Goal: Task Accomplishment & Management: Manage account settings

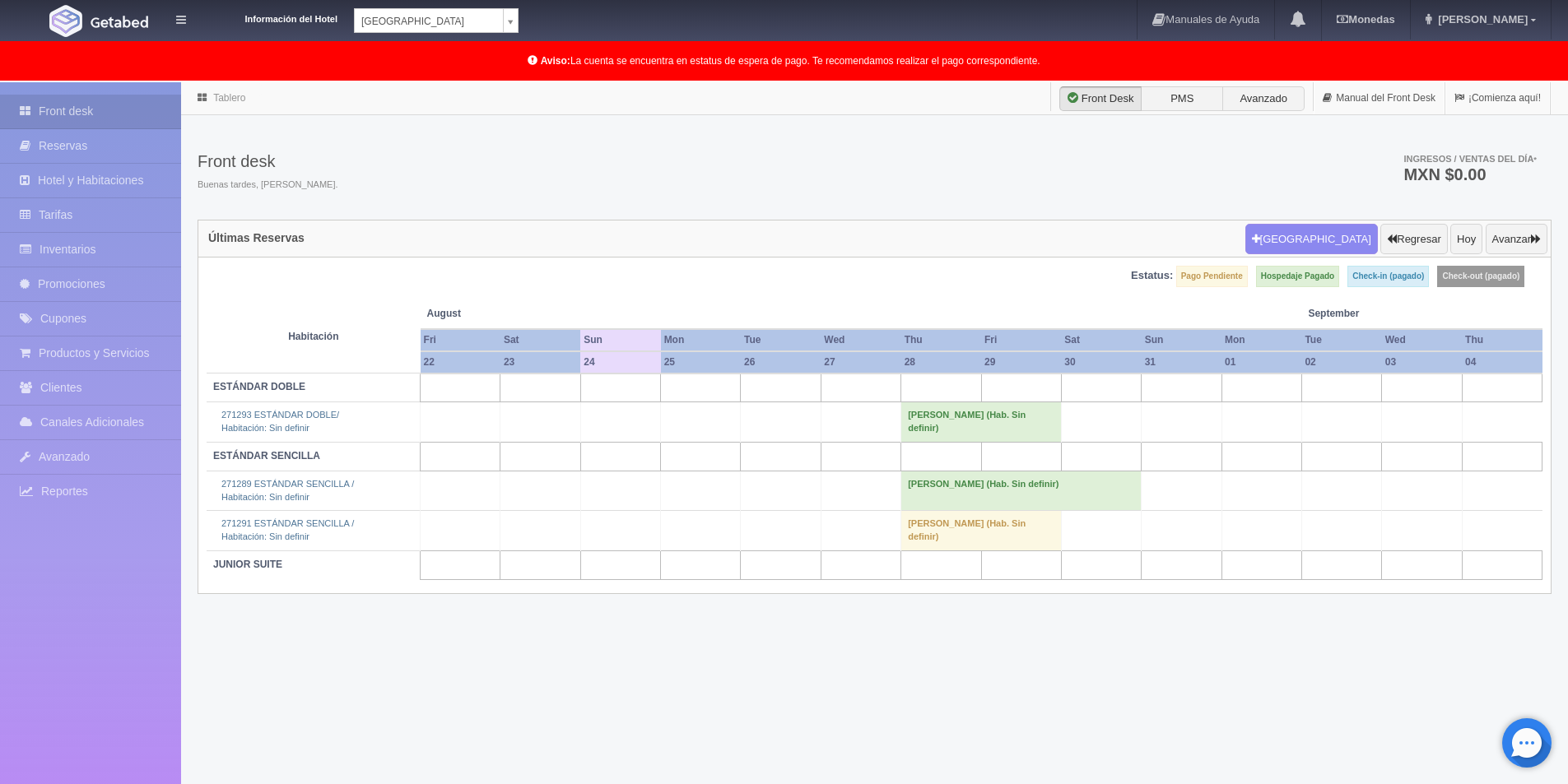
click at [507, 83] on body "Información del Hotel [GEOGRAPHIC_DATA] Campeche [GEOGRAPHIC_DATA] Colonial Man…" at bounding box center [784, 475] width 1568 height 786
select select "342"
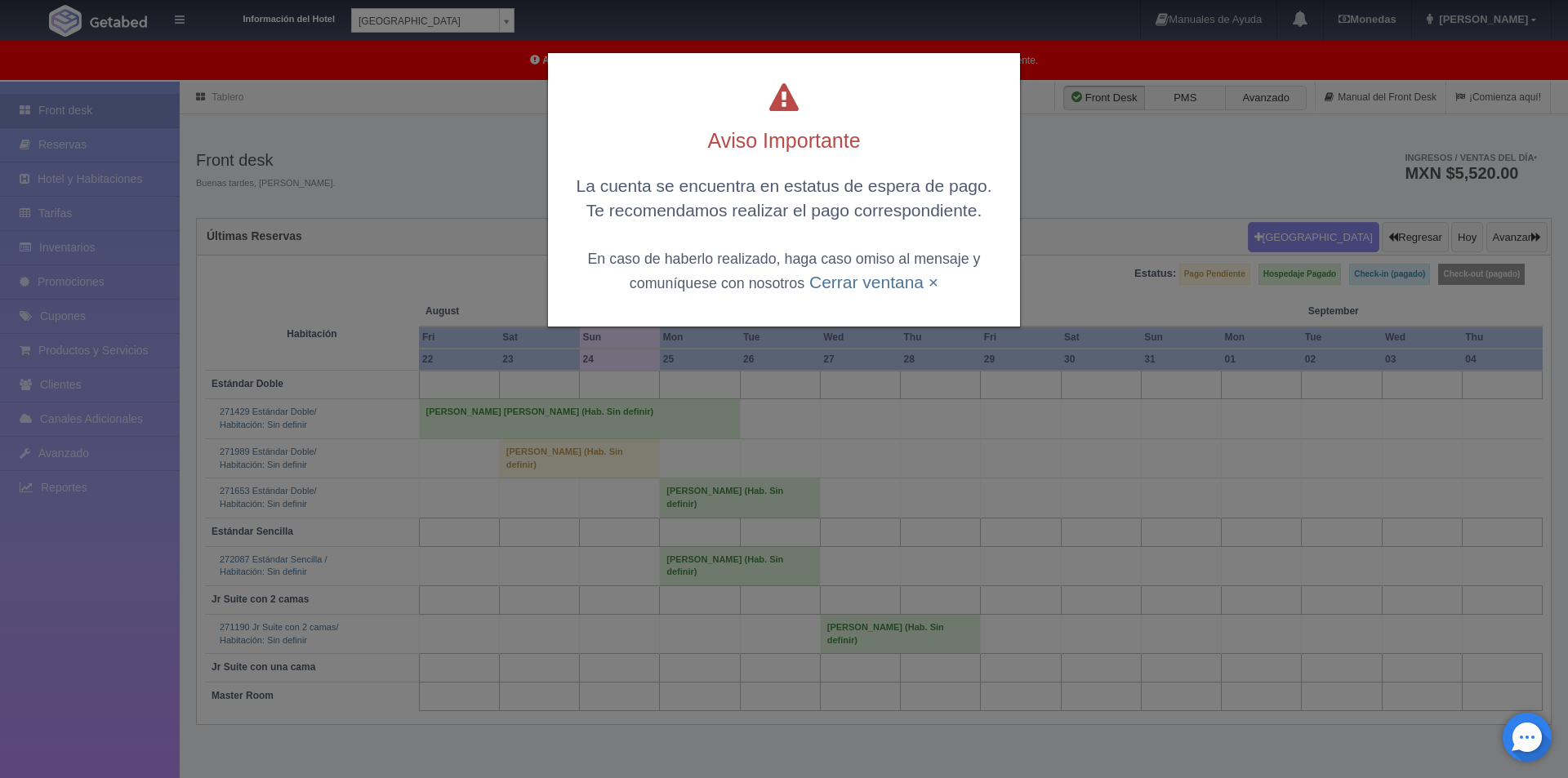
click at [501, 30] on div "Aviso Importante La cuenta se encuentra en estatus de espera de pago. Te recome…" at bounding box center [784, 389] width 1568 height 778
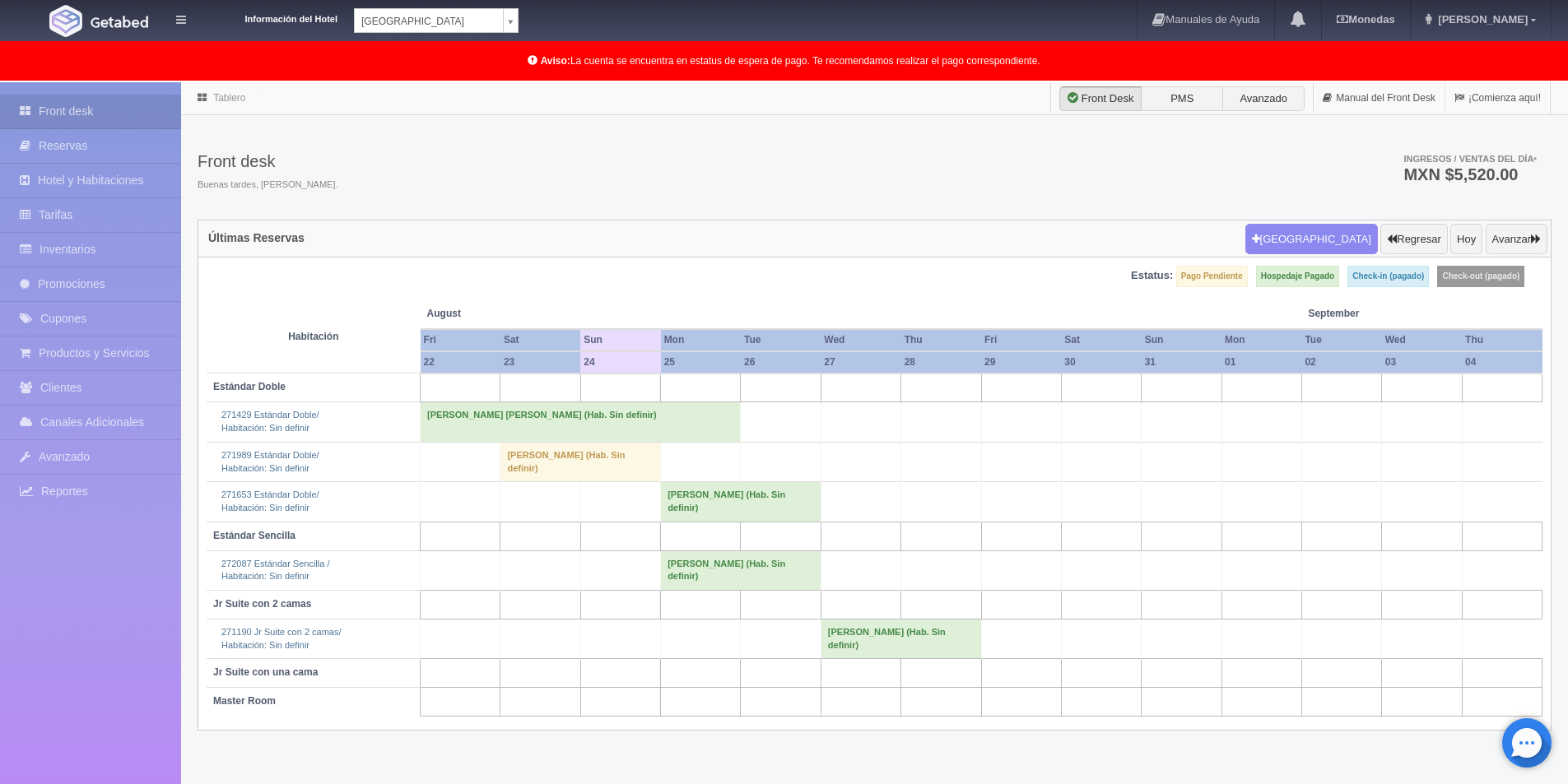
click at [508, 83] on body "Información del Hotel Hotel Plaza Campeche Hotel Plaza Campeche Hotel Plaza Col…" at bounding box center [784, 475] width 1568 height 786
select select "375"
